Goal: Navigation & Orientation: Understand site structure

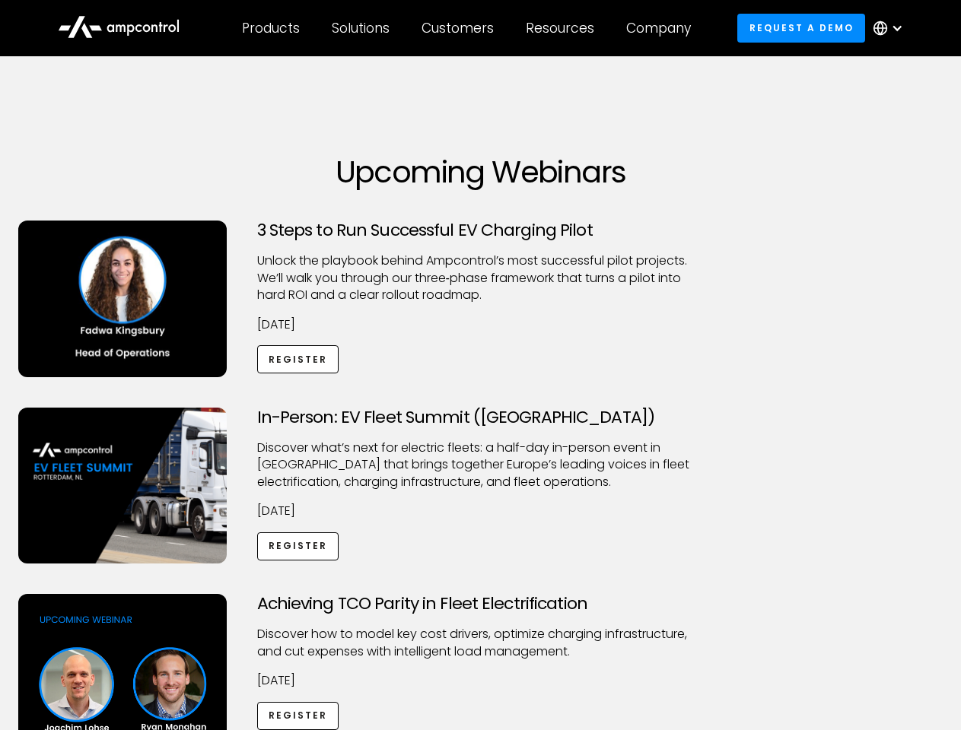
click at [468, 28] on div "Customers" at bounding box center [457, 28] width 72 height 17
click at [270, 28] on div "Products" at bounding box center [271, 28] width 58 height 17
click at [361, 28] on div "Solutions" at bounding box center [361, 28] width 58 height 17
click at [460, 28] on div "Customers" at bounding box center [457, 28] width 72 height 17
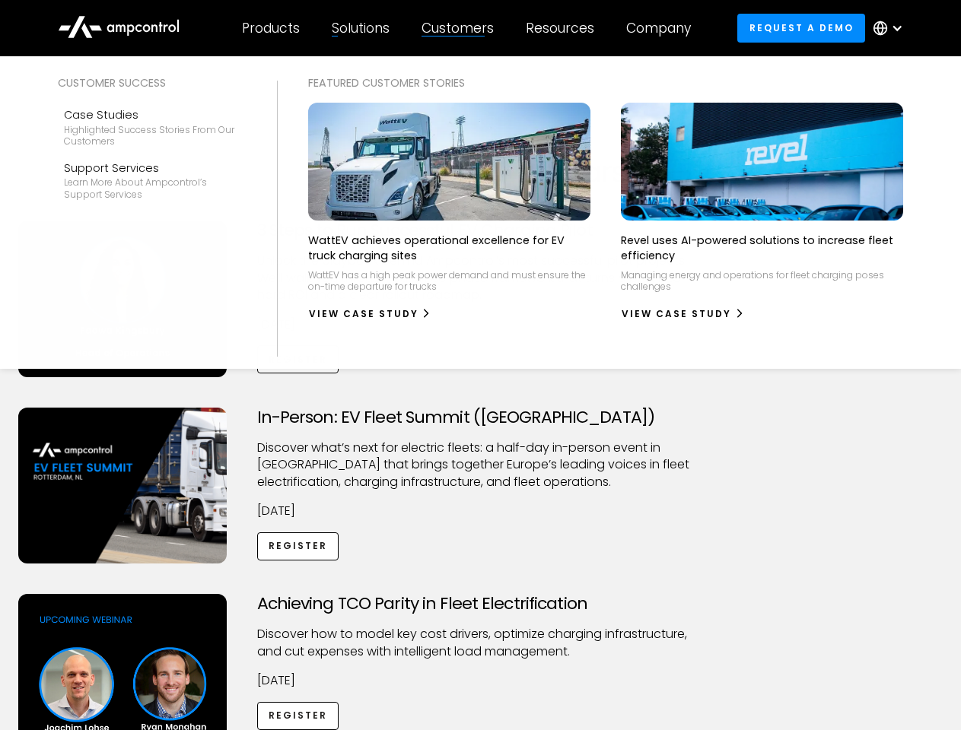
click at [563, 28] on div "Resources" at bounding box center [560, 28] width 68 height 17
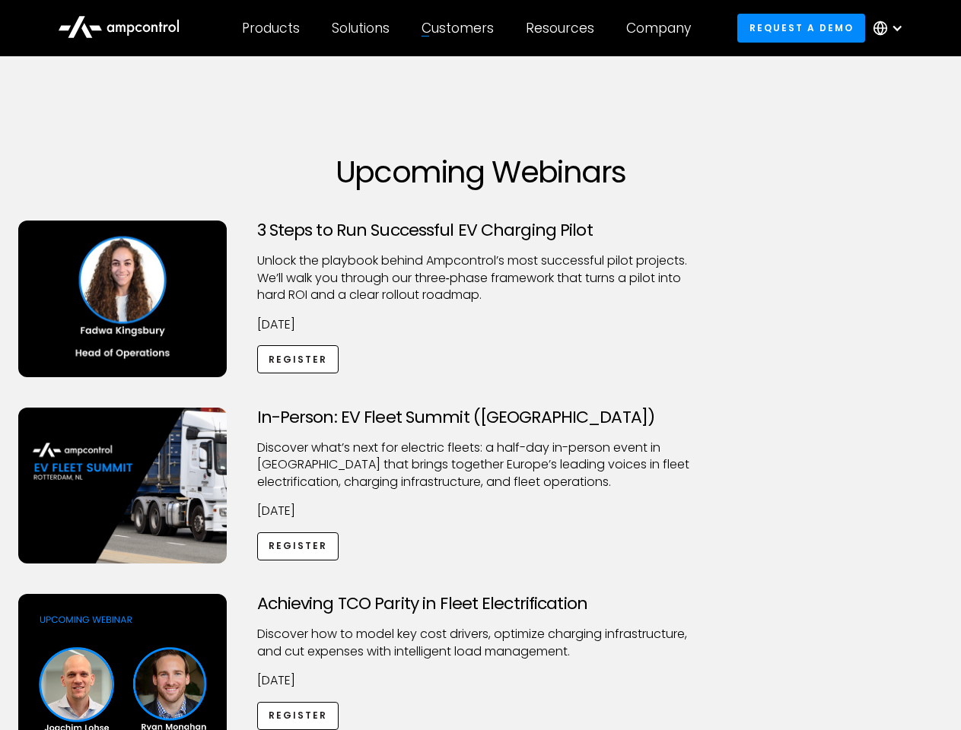
click at [663, 28] on div "Company" at bounding box center [658, 28] width 65 height 17
click at [892, 28] on div at bounding box center [897, 28] width 12 height 12
